Goal: Find contact information: Find contact information

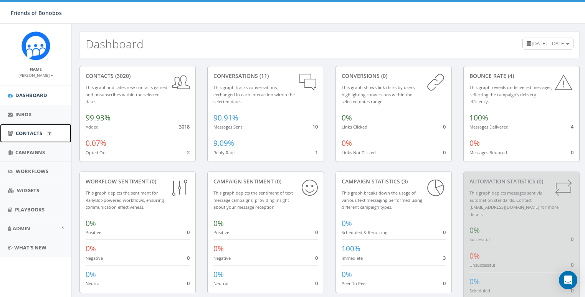
click at [35, 137] on link "Contacts" at bounding box center [35, 133] width 71 height 19
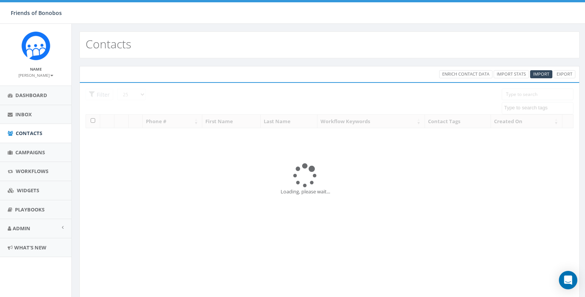
select select
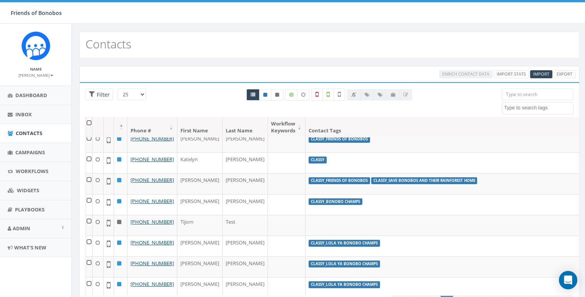
scroll to position [48, 0]
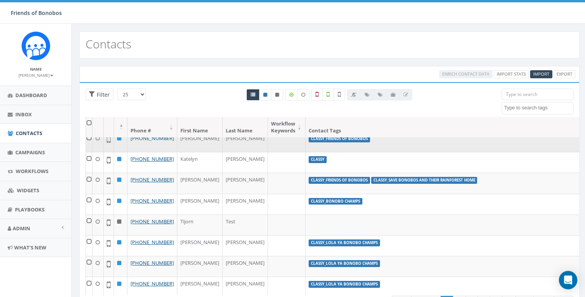
drag, startPoint x: 153, startPoint y: 158, endPoint x: 130, endPoint y: 158, distance: 23.1
click at [130, 152] on td "[PHONE_NUMBER]" at bounding box center [153, 141] width 50 height 21
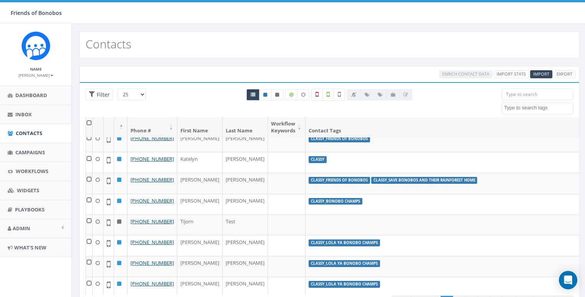
copy link "719 3233"
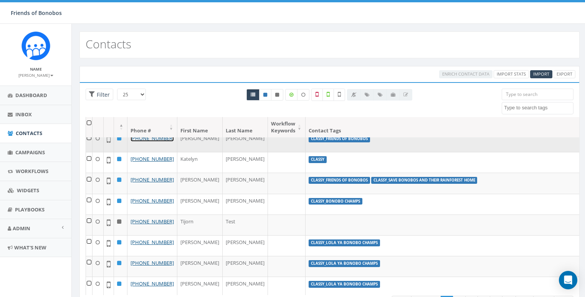
click at [141, 142] on link "[PHONE_NUMBER]" at bounding box center [152, 138] width 43 height 7
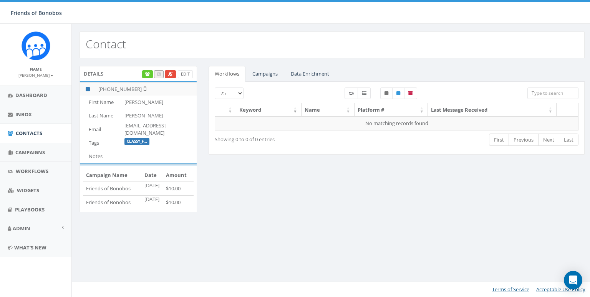
click at [153, 125] on td "danielhughes1707@gmail.com" at bounding box center [158, 129] width 75 height 14
copy td "danielhughes1707@gmail.com"
click at [133, 103] on td "[PERSON_NAME]" at bounding box center [158, 102] width 75 height 13
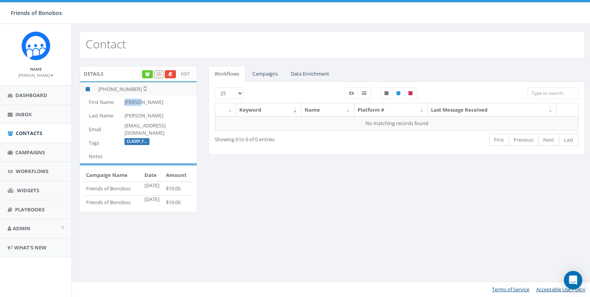
click at [133, 103] on td "[PERSON_NAME]" at bounding box center [158, 102] width 75 height 13
drag, startPoint x: 135, startPoint y: 88, endPoint x: 128, endPoint y: 88, distance: 7.7
click at [128, 88] on td "[PHONE_NUMBER]" at bounding box center [145, 88] width 101 height 13
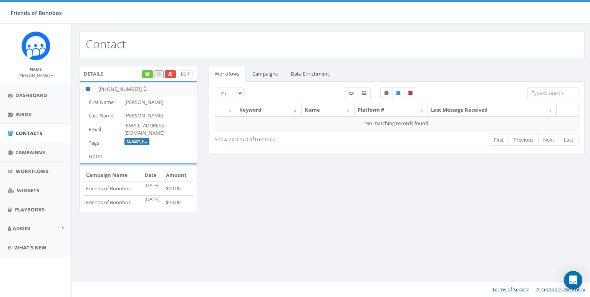
click at [132, 115] on td "[PERSON_NAME]" at bounding box center [158, 115] width 75 height 13
copy td "[PERSON_NAME]"
